Goal: Go to known website: Go to known website

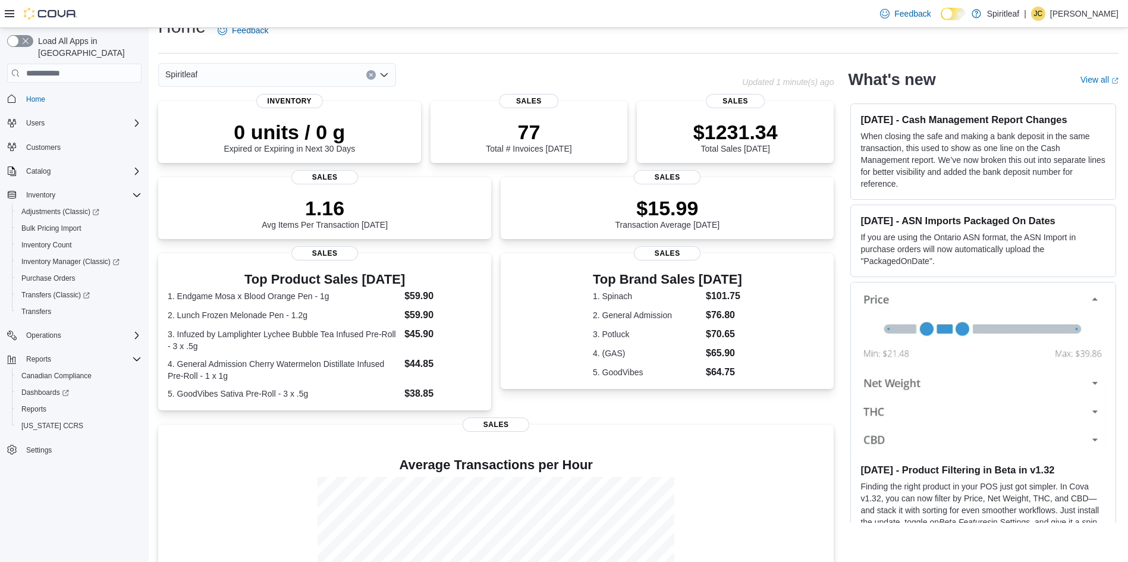
scroll to position [14, 0]
